Goal: Find specific page/section: Find specific page/section

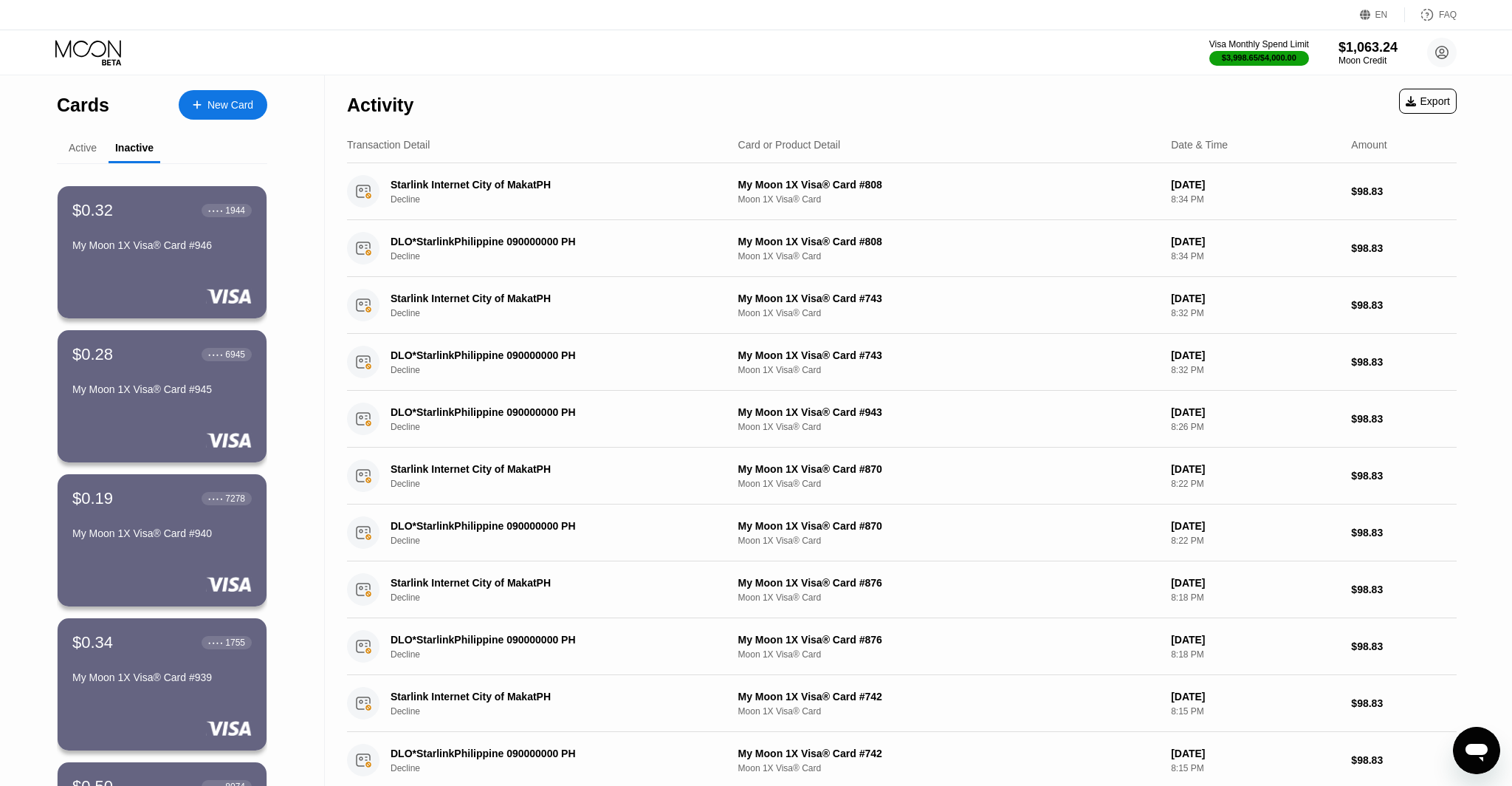
scroll to position [5510, 0]
click at [69, 147] on div "Active" at bounding box center [82, 147] width 28 height 11
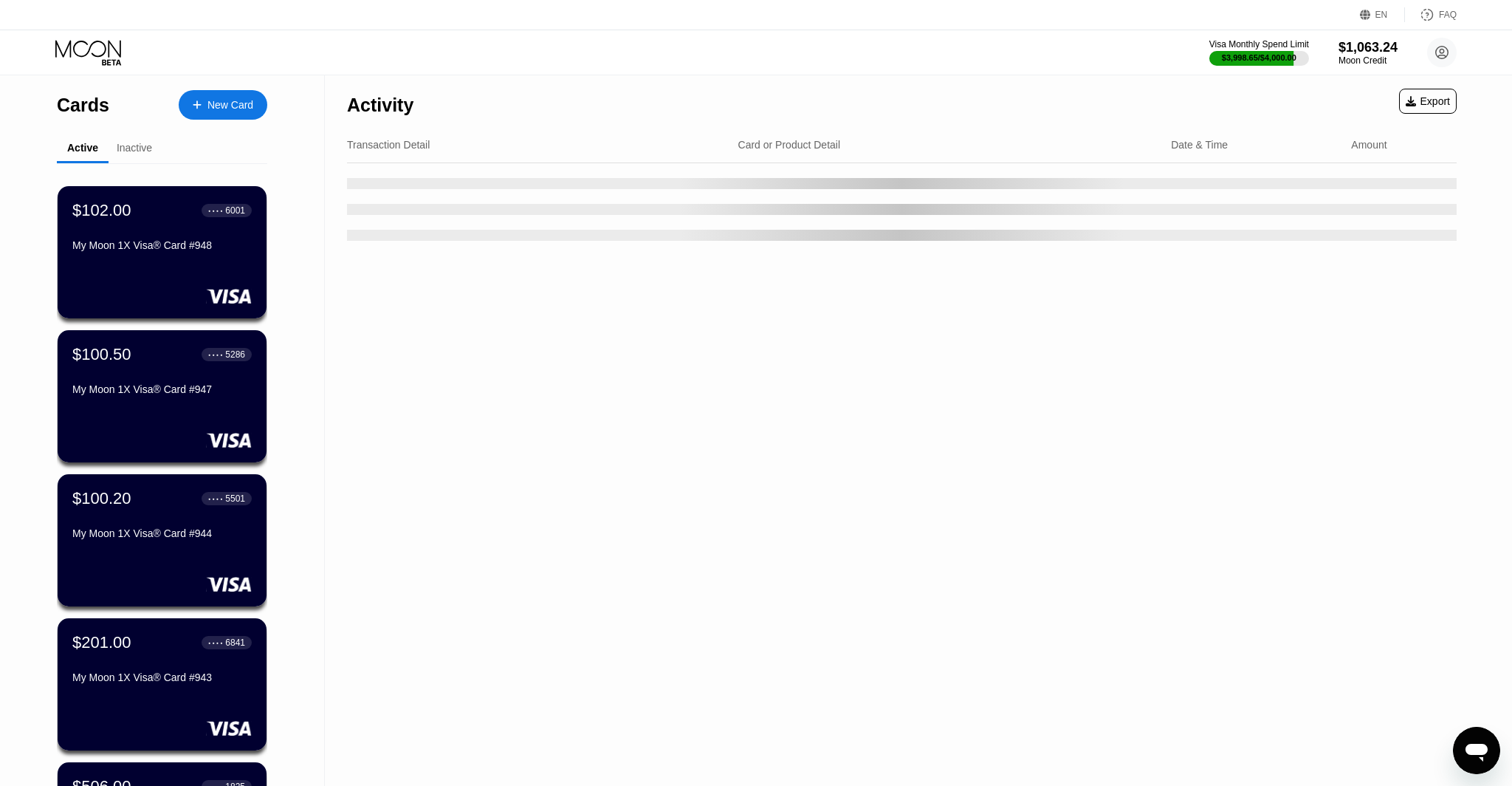
click at [1475, 735] on div "Open messaging window" at bounding box center [1477, 750] width 44 height 44
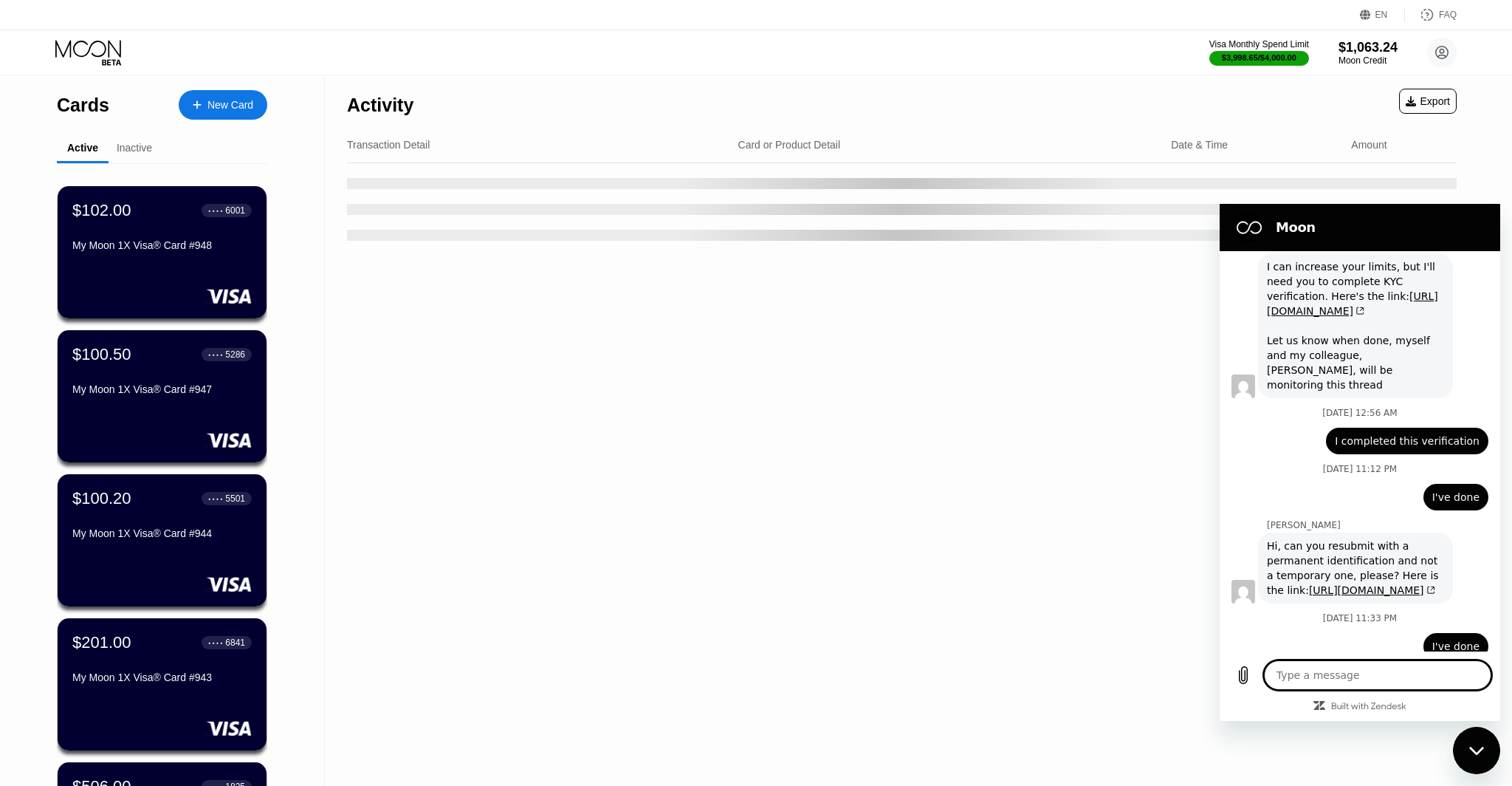
scroll to position [5532, 0]
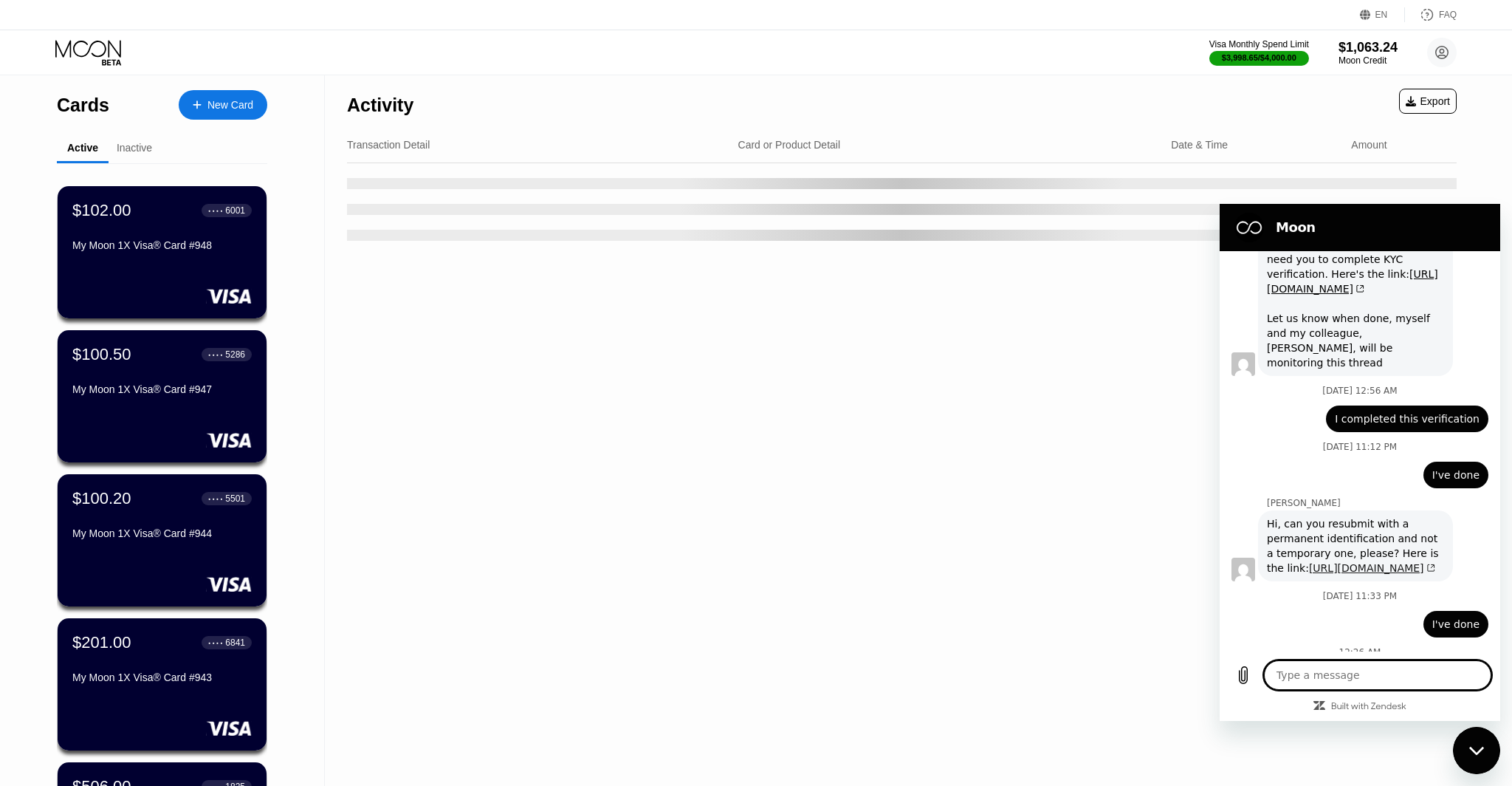
click at [1309, 562] on link "[URL][DOMAIN_NAME]" at bounding box center [1372, 568] width 127 height 11
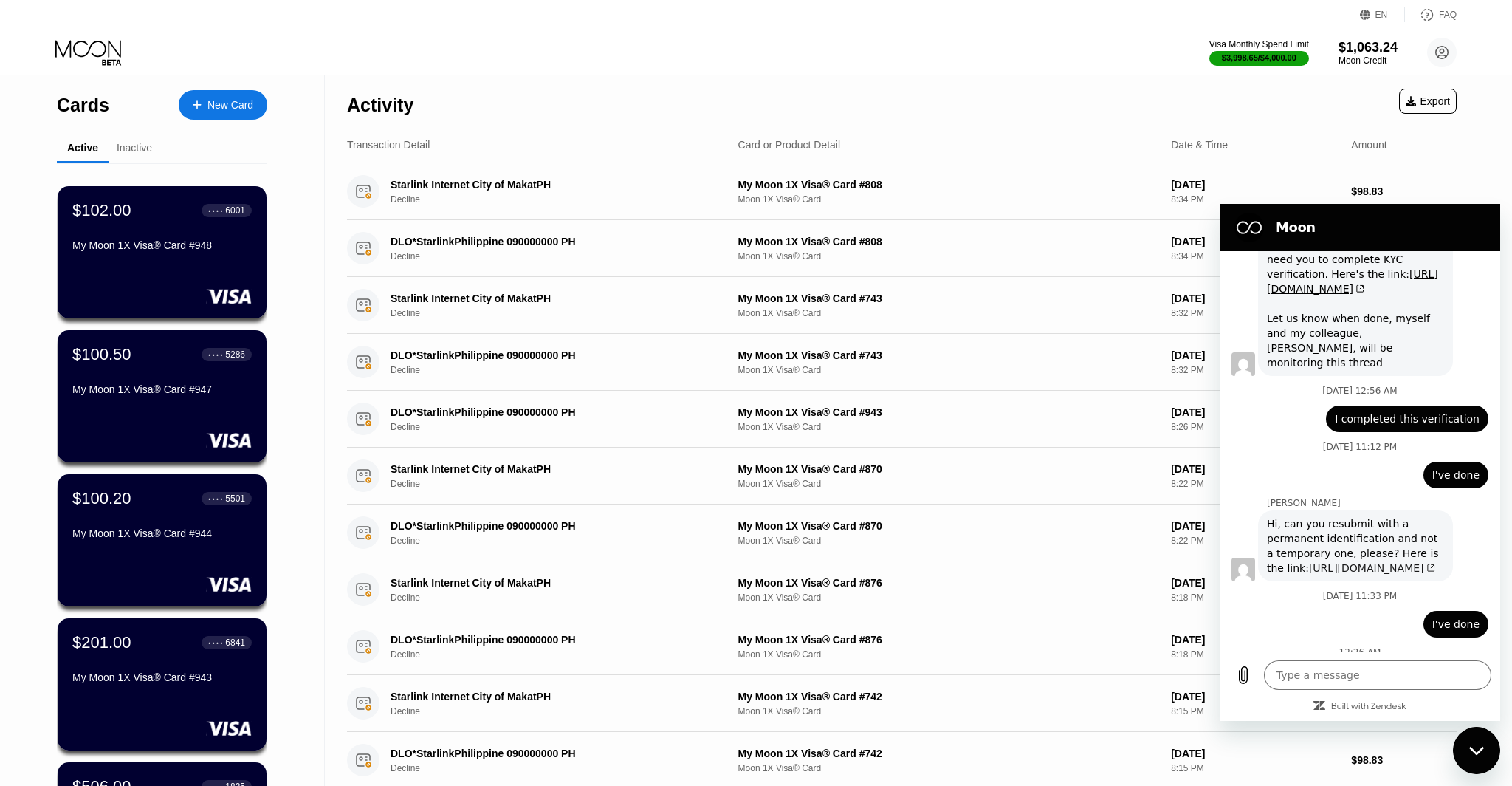
type textarea "x"
